Goal: Use online tool/utility: Utilize a website feature to perform a specific function

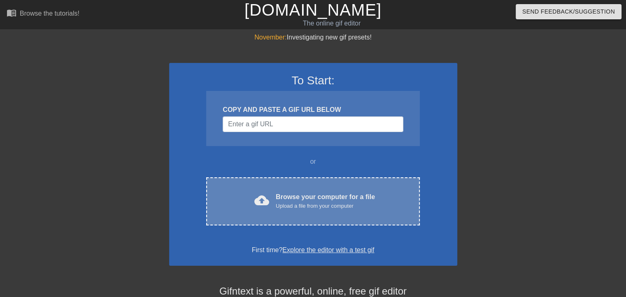
click at [316, 198] on div "Browse your computer for a file Upload a file from your computer" at bounding box center [325, 201] width 99 height 18
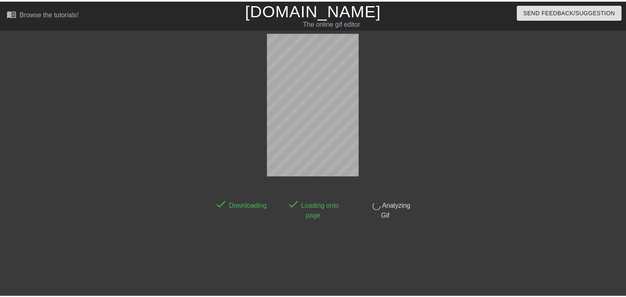
scroll to position [20, 0]
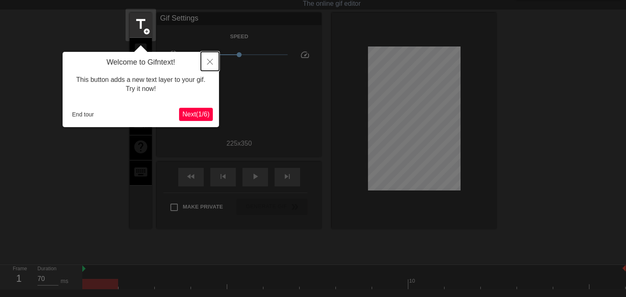
click at [209, 62] on icon "Close" at bounding box center [210, 62] width 6 height 6
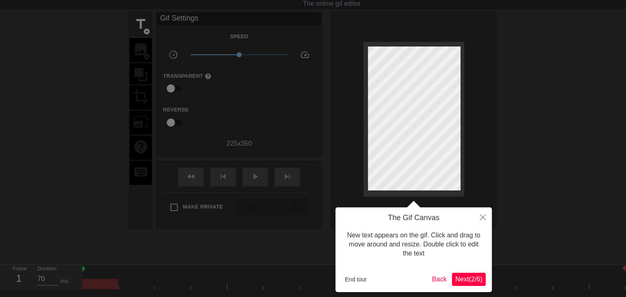
scroll to position [0, 0]
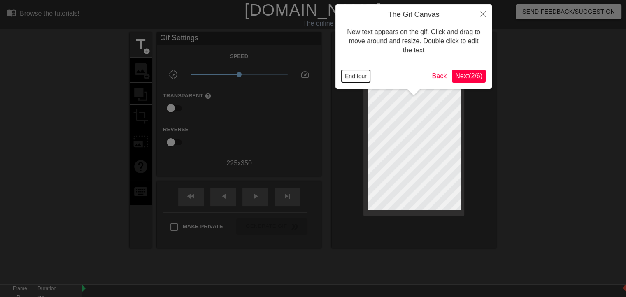
click at [364, 75] on button "End tour" at bounding box center [355, 76] width 28 height 12
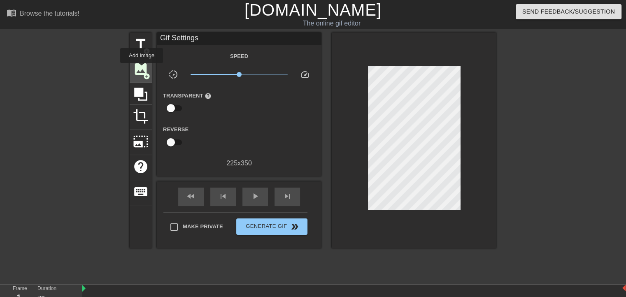
drag, startPoint x: 141, startPoint y: 69, endPoint x: 144, endPoint y: 74, distance: 6.4
click at [141, 68] on span "image" at bounding box center [141, 69] width 16 height 16
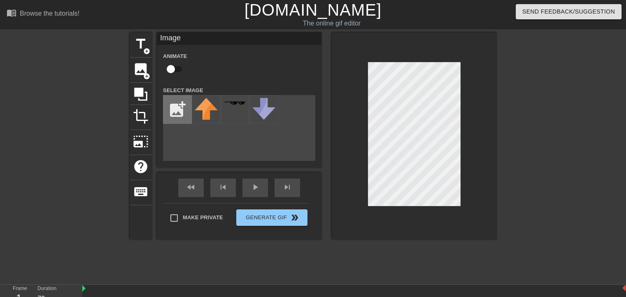
click at [182, 106] on input "file" at bounding box center [177, 109] width 28 height 28
type input "C:\fakepath\template.png"
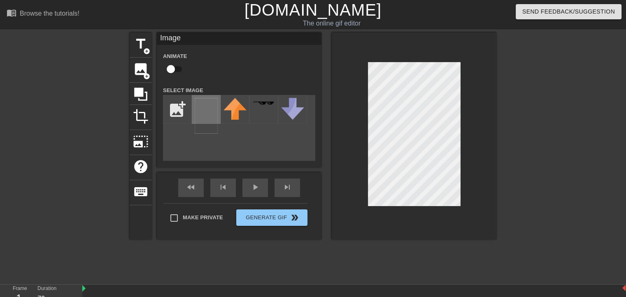
click at [210, 108] on img at bounding box center [206, 116] width 23 height 36
click at [362, 196] on div at bounding box center [413, 135] width 165 height 207
click at [497, 84] on div "title add_circle image add_circle crop photo_size_select_large help keyboard Im…" at bounding box center [313, 155] width 626 height 247
